Goal: Find specific page/section

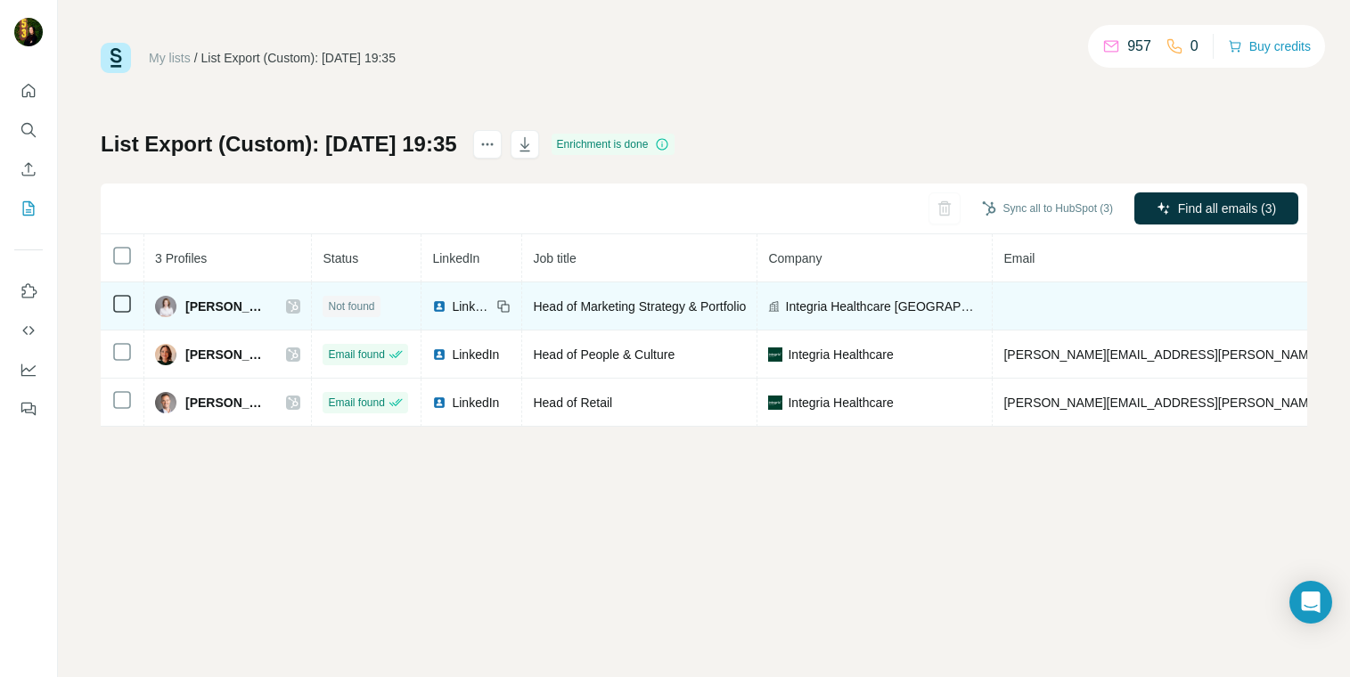
click at [289, 310] on icon at bounding box center [294, 306] width 10 height 11
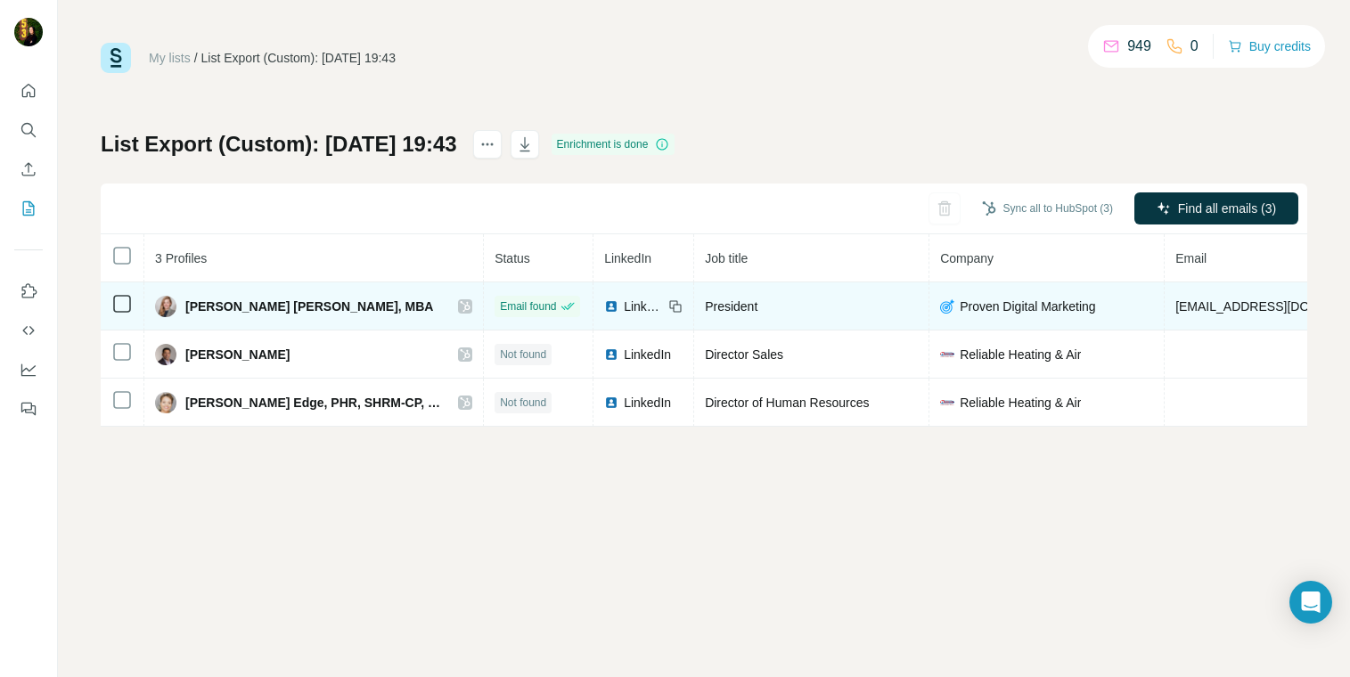
click at [461, 305] on icon at bounding box center [466, 306] width 10 height 11
